Goal: Information Seeking & Learning: Learn about a topic

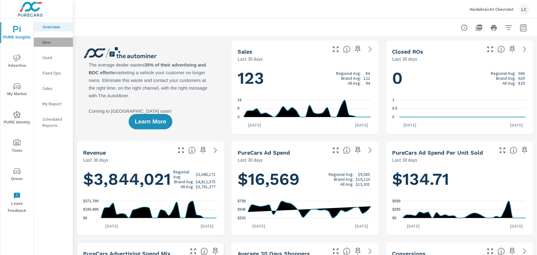
click at [45, 41] on p "New" at bounding box center [55, 42] width 26 height 6
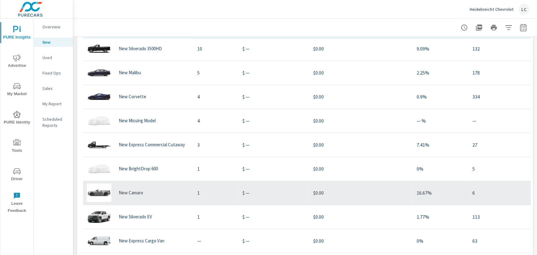
scroll to position [488, 0]
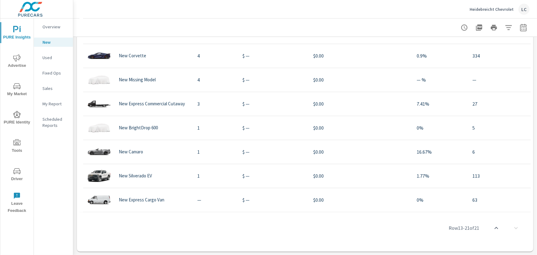
click at [49, 86] on p "Sales" at bounding box center [55, 88] width 26 height 6
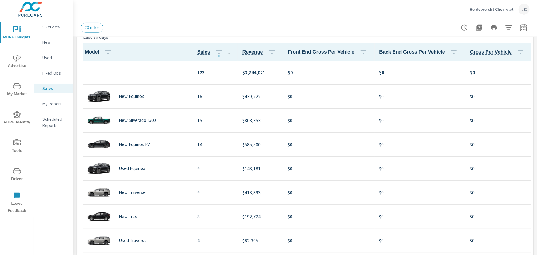
click at [14, 57] on icon "nav menu" at bounding box center [16, 57] width 7 height 7
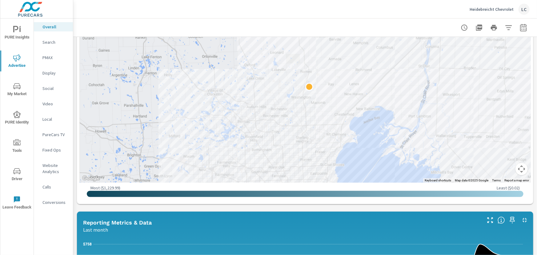
scroll to position [276, 0]
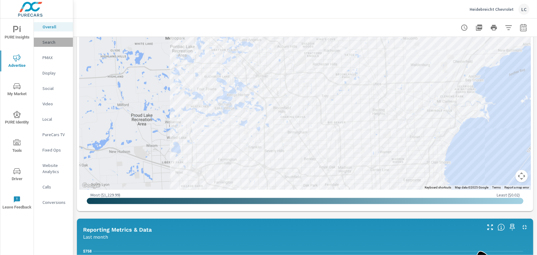
click at [51, 42] on p "Search" at bounding box center [55, 42] width 26 height 6
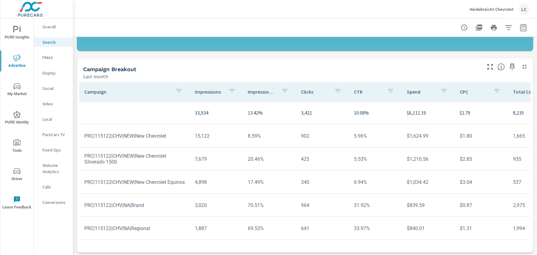
scroll to position [438, 0]
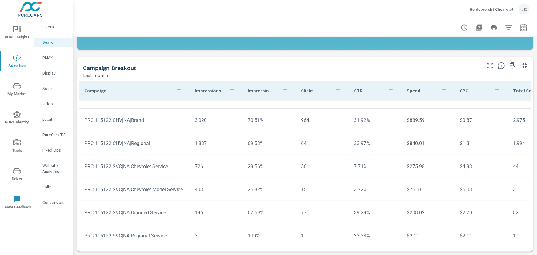
scroll to position [95, 0]
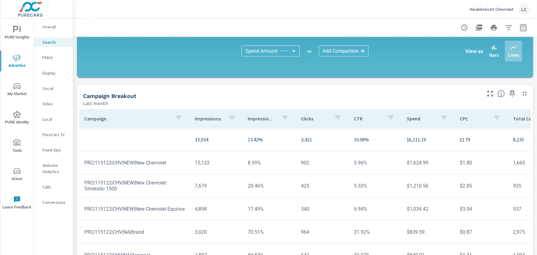
scroll to position [242, 0]
